Goal: Information Seeking & Learning: Learn about a topic

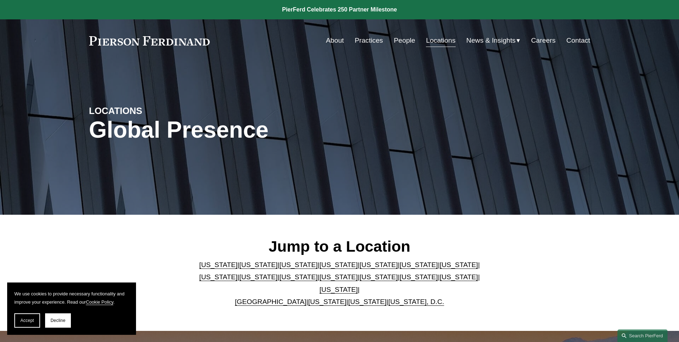
click at [403, 42] on link "People" at bounding box center [404, 41] width 21 height 14
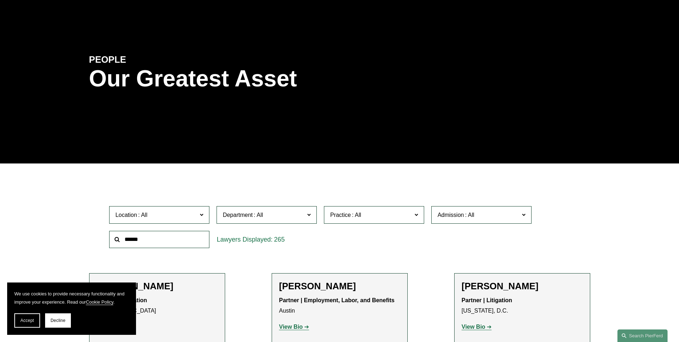
scroll to position [143, 0]
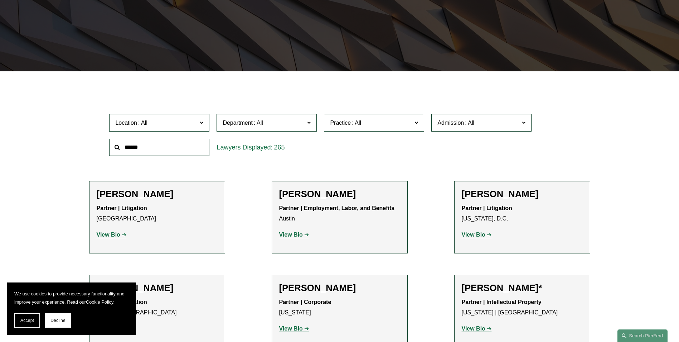
click at [201, 121] on span at bounding box center [202, 121] width 4 height 9
click at [0, 0] on link "London" at bounding box center [0, 0] width 0 height 0
click at [305, 126] on span "Department" at bounding box center [264, 123] width 82 height 10
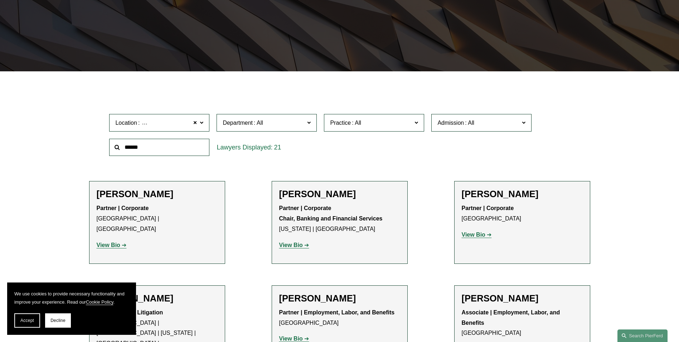
click at [0, 0] on link "Litigation" at bounding box center [0, 0] width 0 height 0
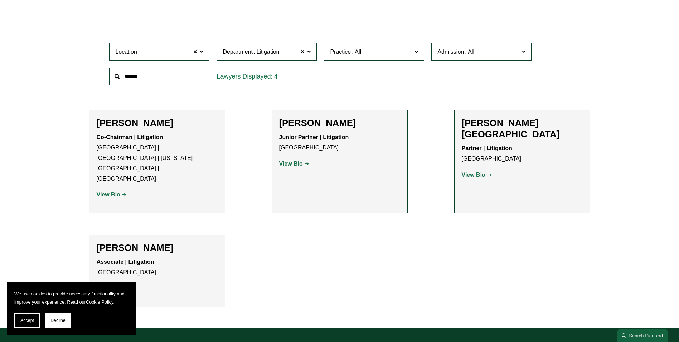
scroll to position [215, 0]
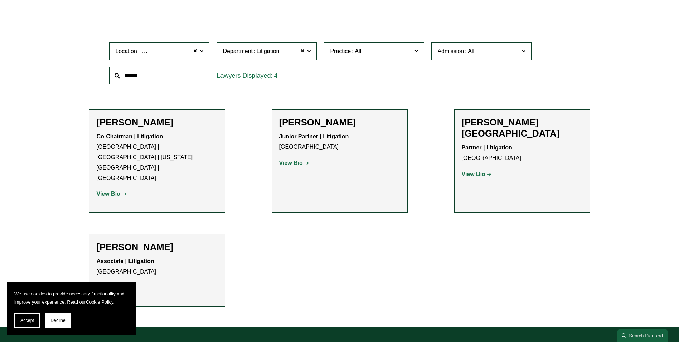
click at [298, 163] on strong "View Bio" at bounding box center [291, 163] width 24 height 6
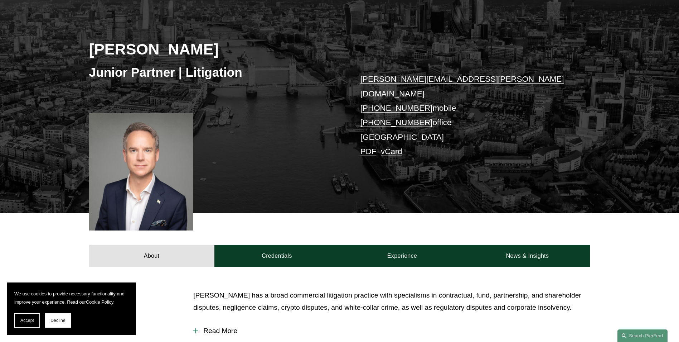
scroll to position [215, 0]
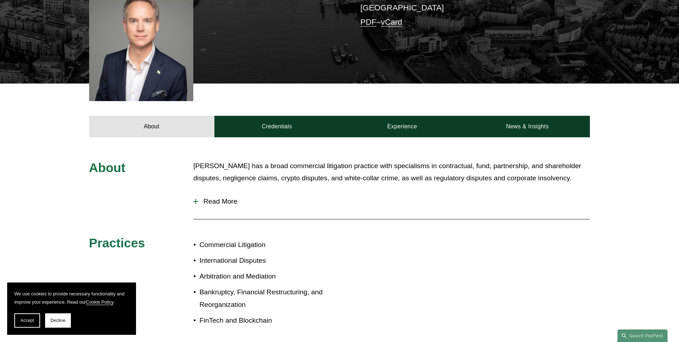
click at [196, 199] on div at bounding box center [196, 201] width 1 height 5
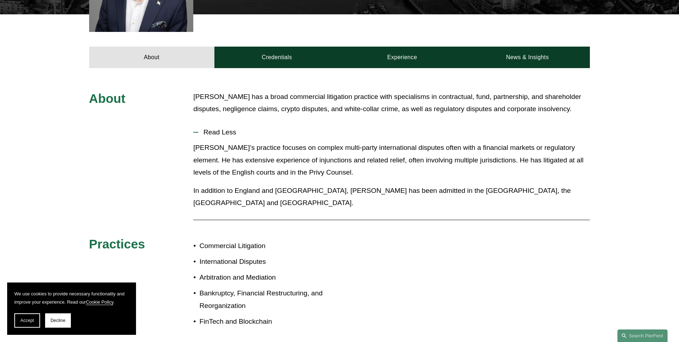
scroll to position [286, 0]
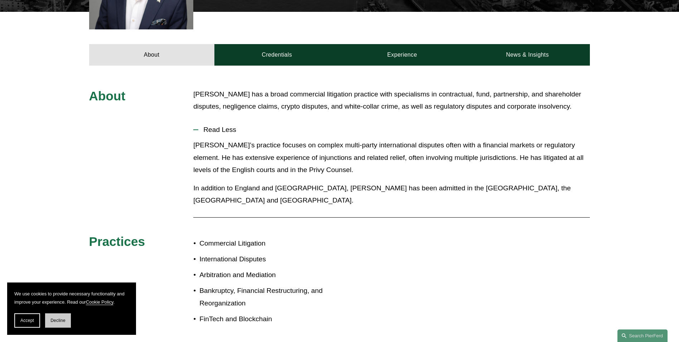
click at [64, 318] on span "Decline" at bounding box center [57, 320] width 15 height 5
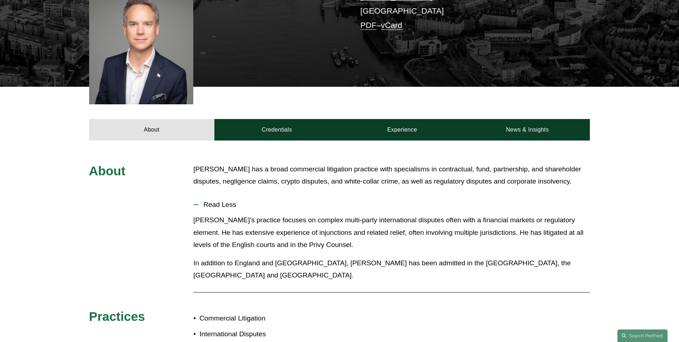
scroll to position [188, 0]
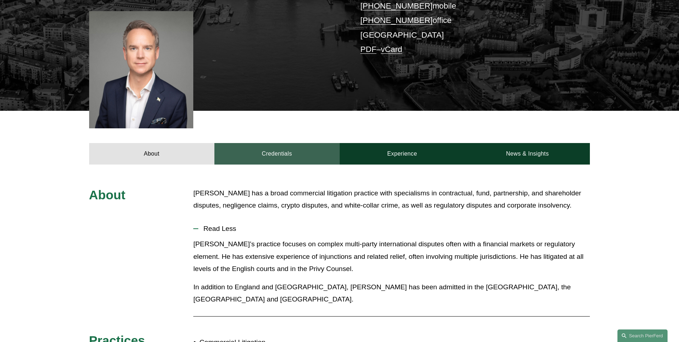
click at [259, 143] on link "Credentials" at bounding box center [277, 153] width 125 height 21
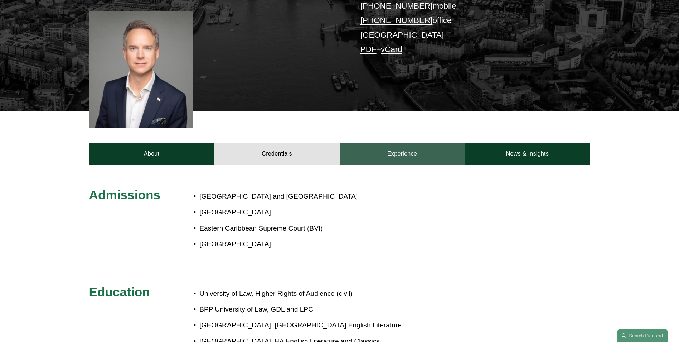
click at [389, 143] on link "Experience" at bounding box center [402, 153] width 125 height 21
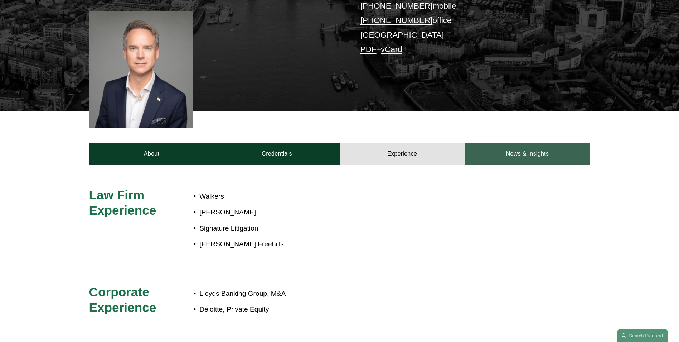
click at [494, 143] on link "News & Insights" at bounding box center [527, 153] width 125 height 21
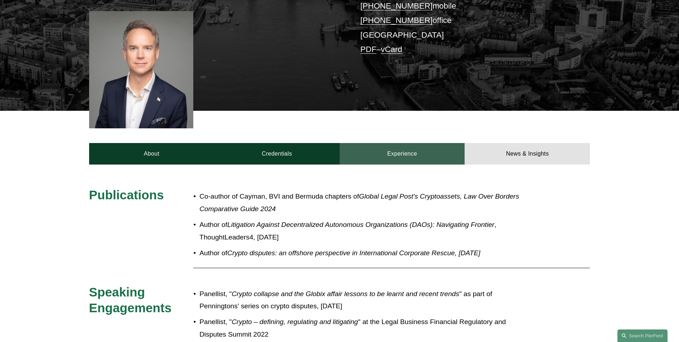
click at [389, 144] on link "Experience" at bounding box center [402, 153] width 125 height 21
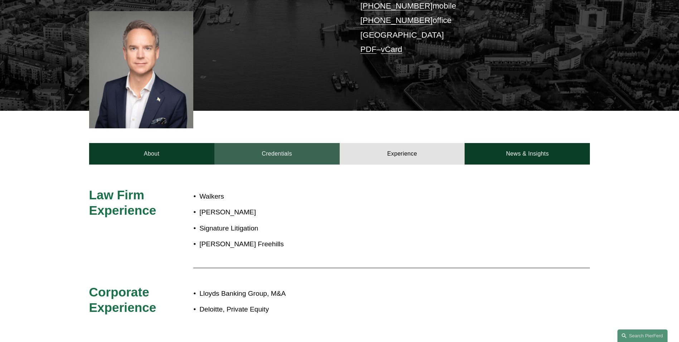
click at [292, 144] on link "Credentials" at bounding box center [277, 153] width 125 height 21
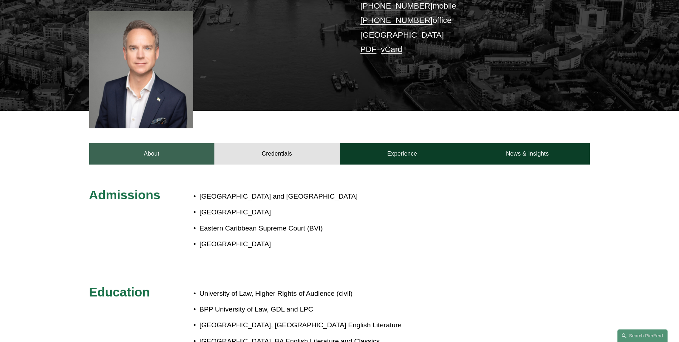
click at [183, 147] on link "About" at bounding box center [151, 153] width 125 height 21
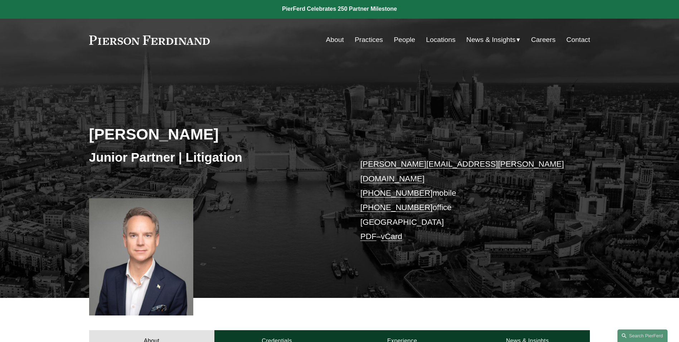
scroll to position [0, 0]
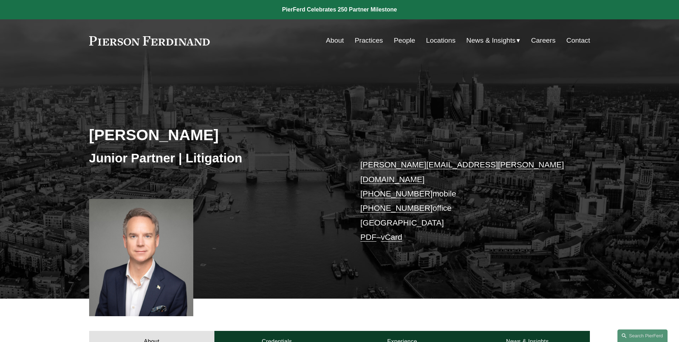
click at [431, 43] on link "Locations" at bounding box center [440, 41] width 29 height 14
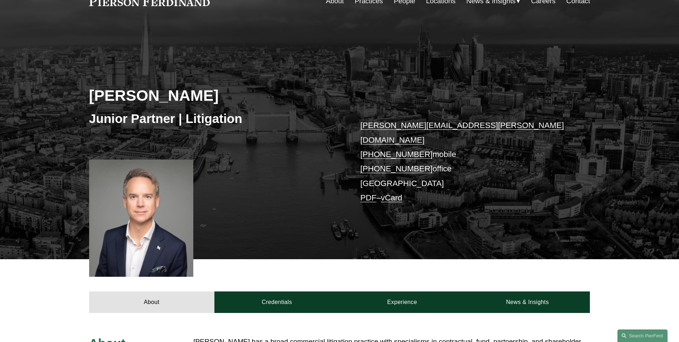
scroll to position [72, 0]
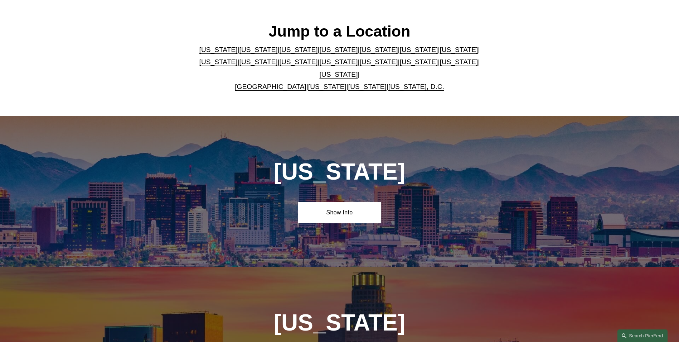
click at [320, 66] on link "New York" at bounding box center [339, 62] width 38 height 8
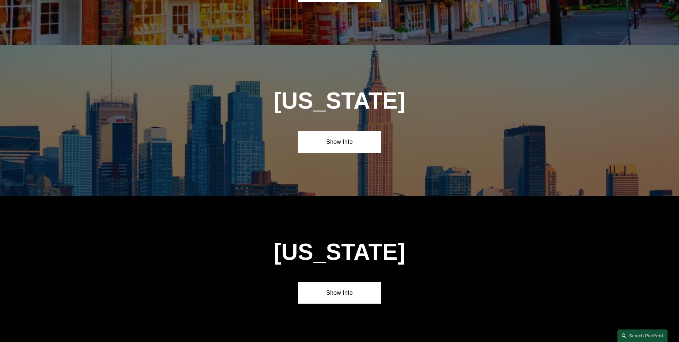
scroll to position [1836, 0]
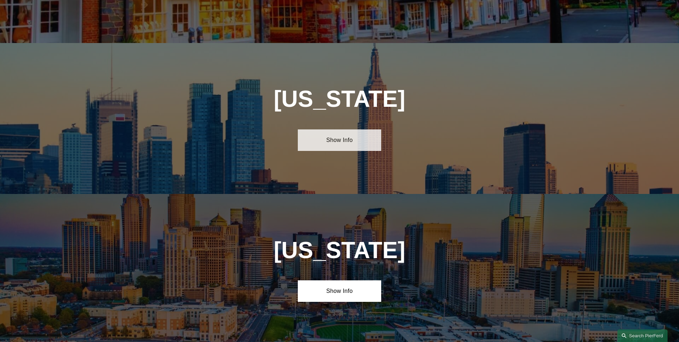
click at [330, 129] on link "Show Info" at bounding box center [339, 139] width 83 height 21
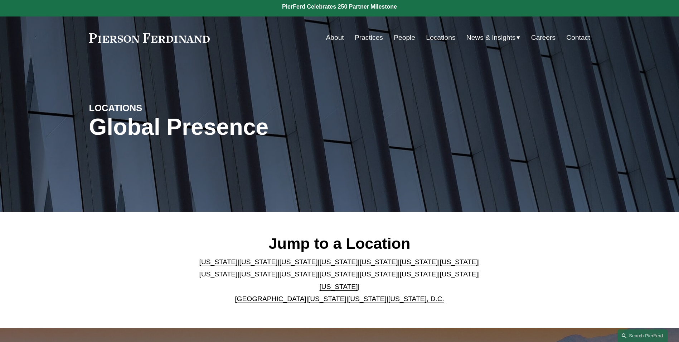
scroll to position [0, 0]
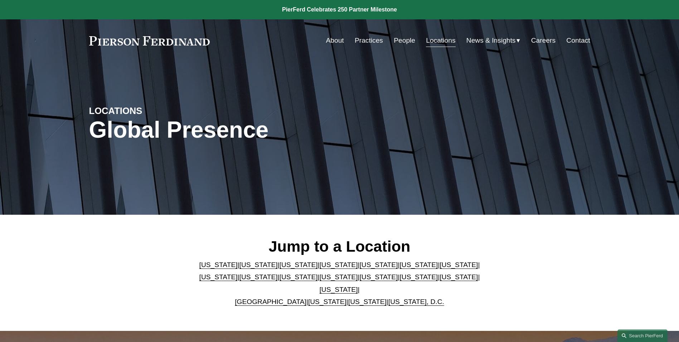
click at [366, 42] on link "Practices" at bounding box center [369, 41] width 28 height 14
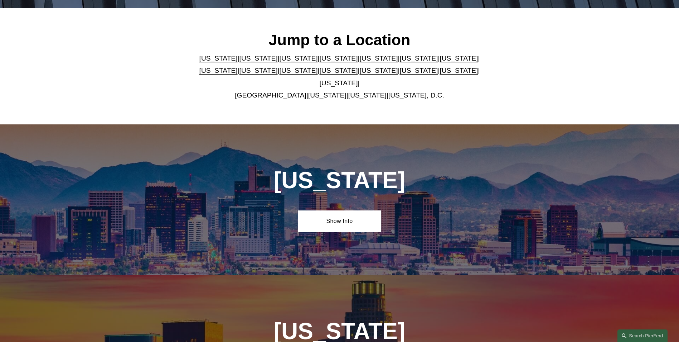
scroll to position [215, 0]
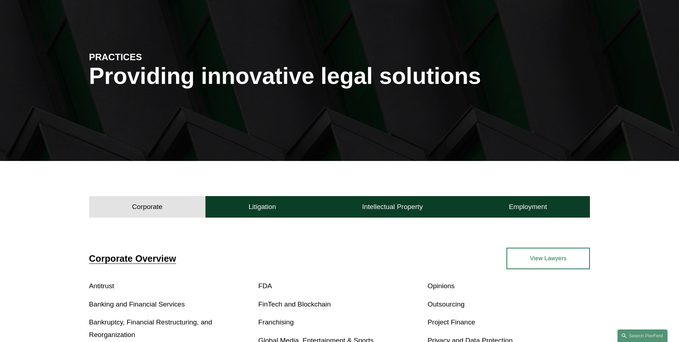
scroll to position [107, 0]
